Goal: Use online tool/utility: Utilize a website feature to perform a specific function

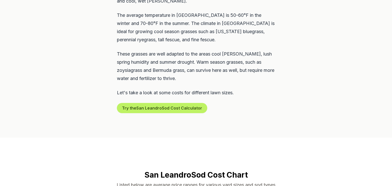
scroll to position [289, 0]
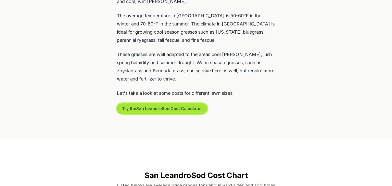
click at [202, 103] on button "Try the San Leandro Sod Cost Calculator" at bounding box center [162, 108] width 90 height 10
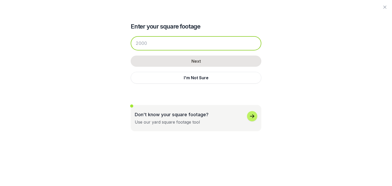
click at [189, 50] on input "number" at bounding box center [196, 43] width 131 height 14
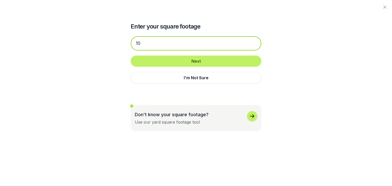
type input "1"
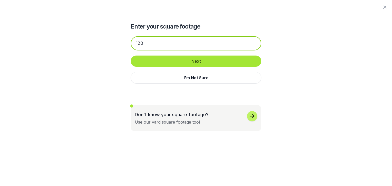
type input "120"
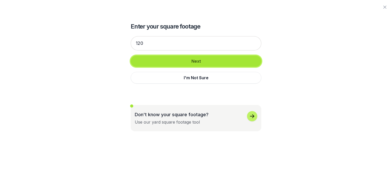
click at [203, 58] on button "Next" at bounding box center [196, 61] width 131 height 11
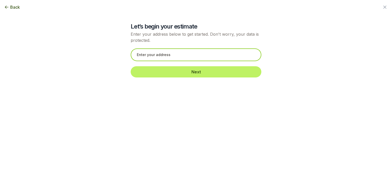
click at [203, 58] on input "text" at bounding box center [196, 54] width 131 height 13
type input "389"
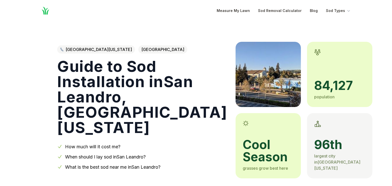
scroll to position [288, 0]
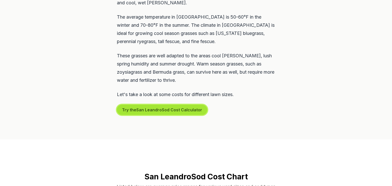
click at [179, 105] on button "Try the San Leandro Sod Cost Calculator" at bounding box center [162, 110] width 90 height 10
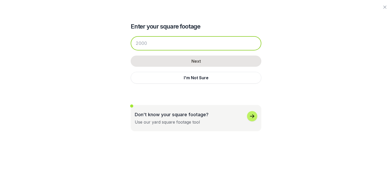
click at [157, 45] on input "number" at bounding box center [196, 43] width 131 height 14
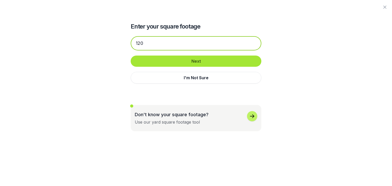
type input "120"
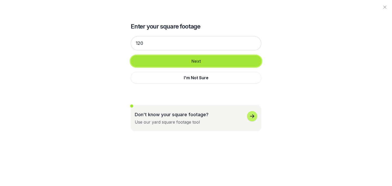
click at [170, 63] on button "Next" at bounding box center [196, 61] width 131 height 11
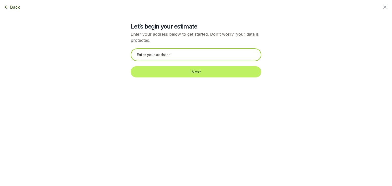
click at [173, 53] on input "text" at bounding box center [196, 54] width 131 height 13
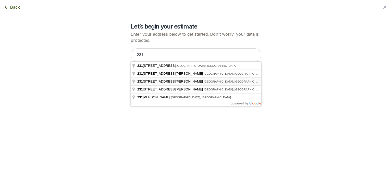
type input "[STREET_ADDRESS][PERSON_NAME]"
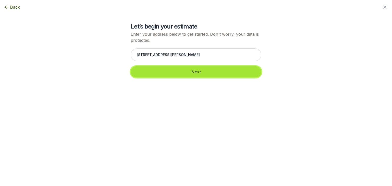
click at [192, 75] on button "Next" at bounding box center [196, 71] width 131 height 11
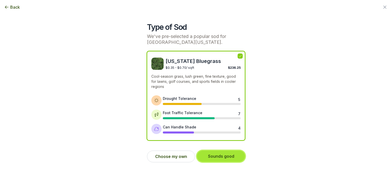
click at [215, 156] on button "Sounds good" at bounding box center [221, 156] width 48 height 11
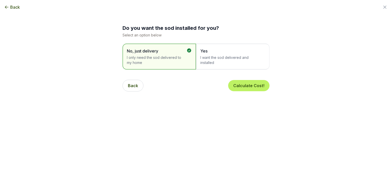
click at [126, 79] on div "Back Calculate Cost!" at bounding box center [195, 86] width 147 height 20
click at [128, 83] on button "Back" at bounding box center [132, 86] width 21 height 12
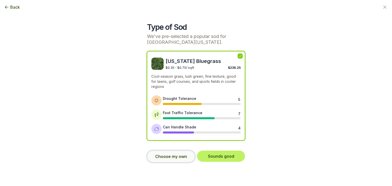
click at [172, 152] on button "Choose my own" at bounding box center [171, 157] width 48 height 12
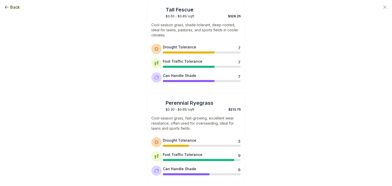
scroll to position [144, 0]
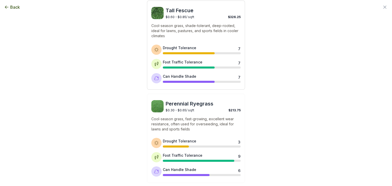
click at [190, 35] on p "Cool-season grass, shade-tolerant, deep-rooted, ideal for lawns, pastures, and …" at bounding box center [195, 30] width 89 height 15
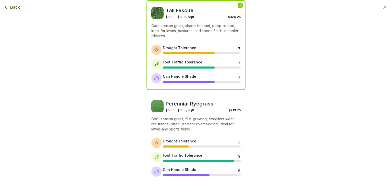
scroll to position [259, 0]
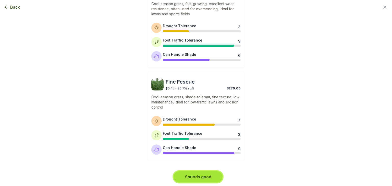
click at [211, 175] on button "Sounds good" at bounding box center [197, 176] width 49 height 11
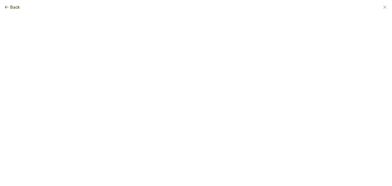
scroll to position [0, 0]
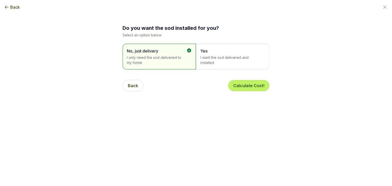
click at [225, 58] on span "I want the sod delivered and installed" at bounding box center [230, 60] width 60 height 10
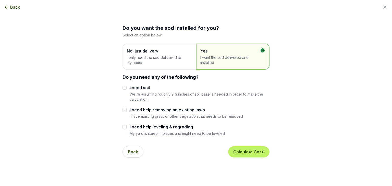
click at [135, 88] on label "I need soil" at bounding box center [199, 88] width 140 height 6
click at [126, 88] on input "I need soil" at bounding box center [124, 88] width 4 height 4
checkbox input "true"
click at [141, 126] on label "I need help leveling & regrading" at bounding box center [176, 127] width 95 height 6
click at [126, 126] on input "I need help leveling & regrading" at bounding box center [124, 127] width 4 height 4
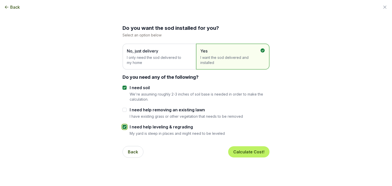
checkbox input "true"
click at [142, 112] on label "I need help removing an existing lawn" at bounding box center [185, 110] width 113 height 6
click at [126, 112] on input "I need help removing an existing lawn" at bounding box center [124, 110] width 4 height 4
checkbox input "true"
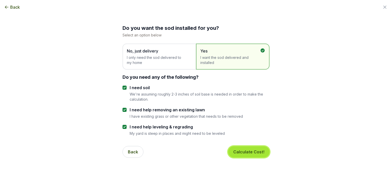
click at [250, 150] on button "Calculate Cost!" at bounding box center [248, 151] width 41 height 11
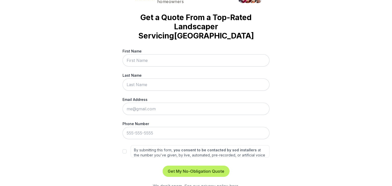
scroll to position [6, 0]
